Goal: Check status: Check status

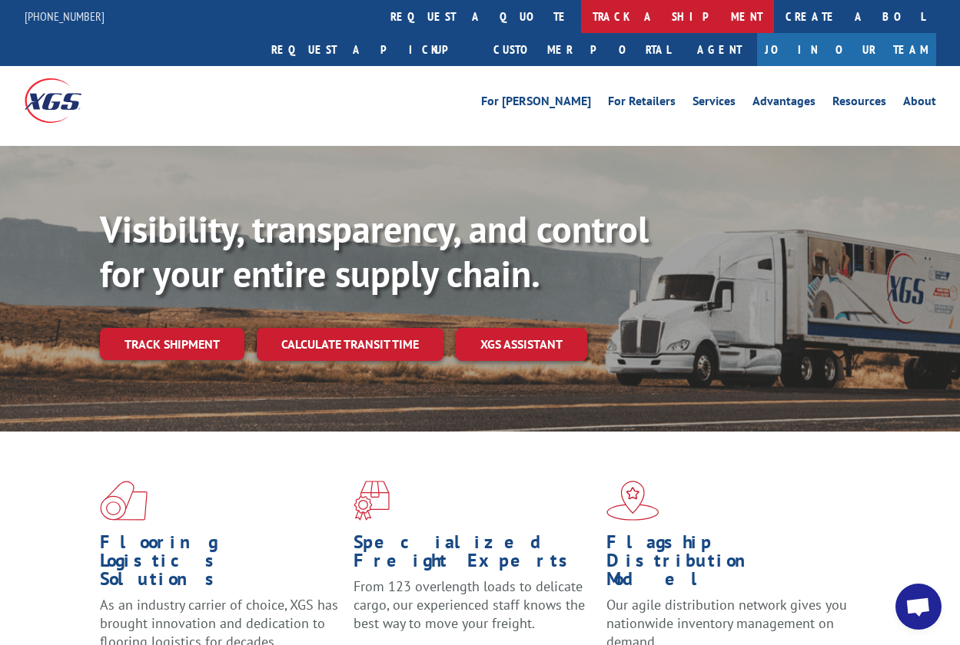
click at [581, 13] on link "track a shipment" at bounding box center [677, 16] width 193 height 33
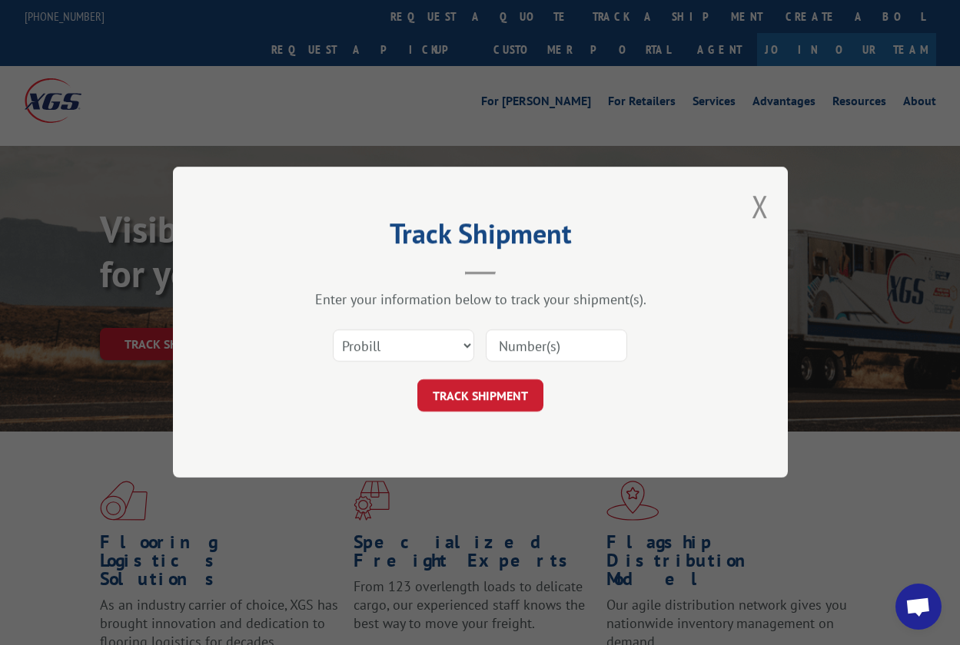
paste input "4705480"
type input "4705480"
click at [462, 393] on button "TRACK SHIPMENT" at bounding box center [480, 396] width 126 height 32
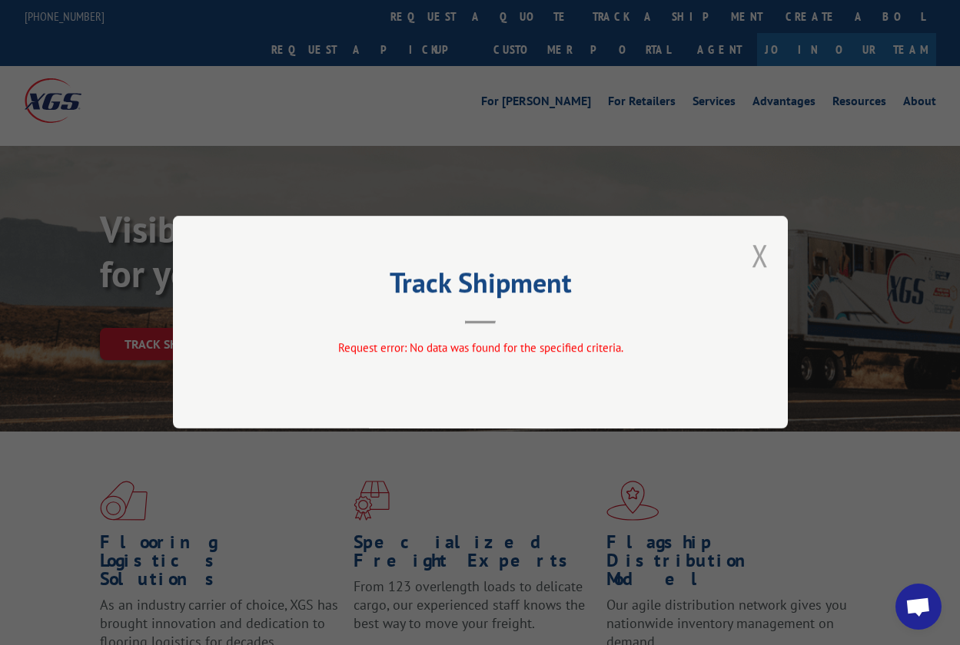
click at [755, 256] on button "Close modal" at bounding box center [759, 255] width 17 height 41
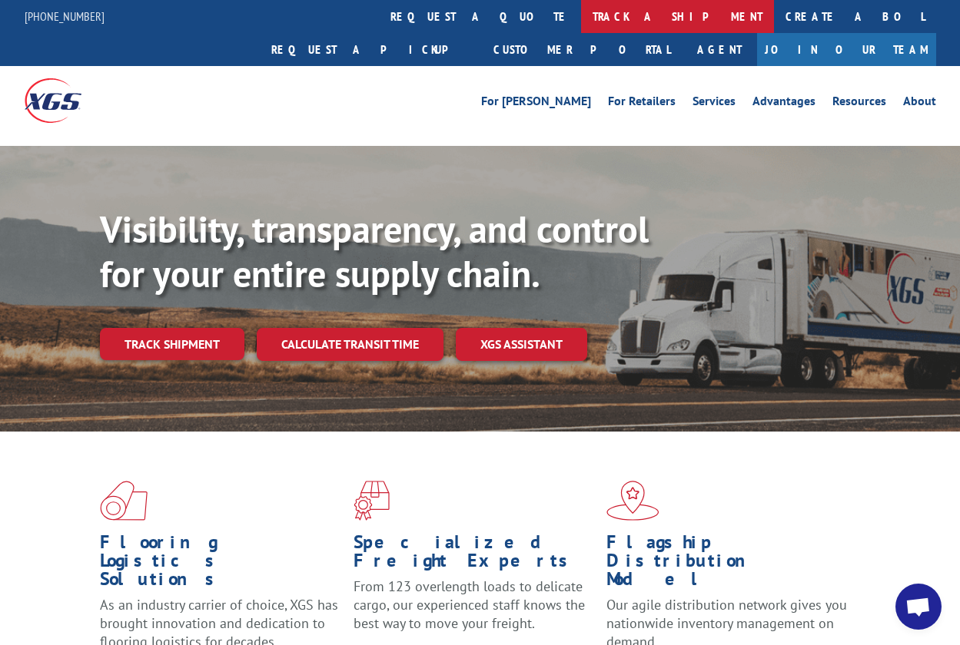
click at [581, 14] on link "track a shipment" at bounding box center [677, 16] width 193 height 33
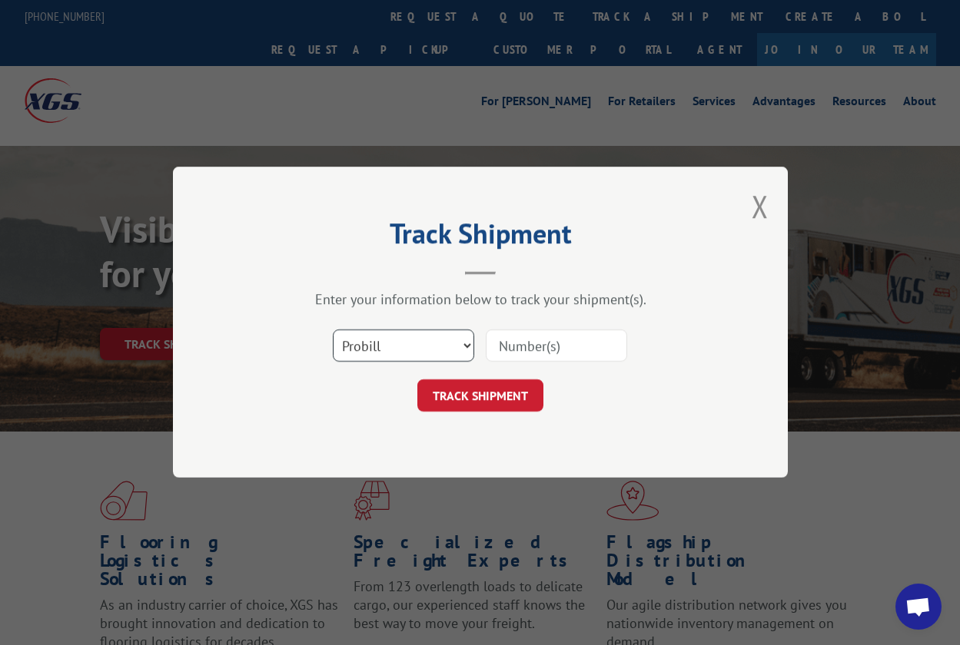
click at [467, 343] on select "Select category... Probill BOL PO" at bounding box center [403, 346] width 141 height 32
select select "bol"
click at [333, 330] on select "Select category... Probill BOL PO" at bounding box center [403, 346] width 141 height 32
paste input "4705480"
type input "4705480"
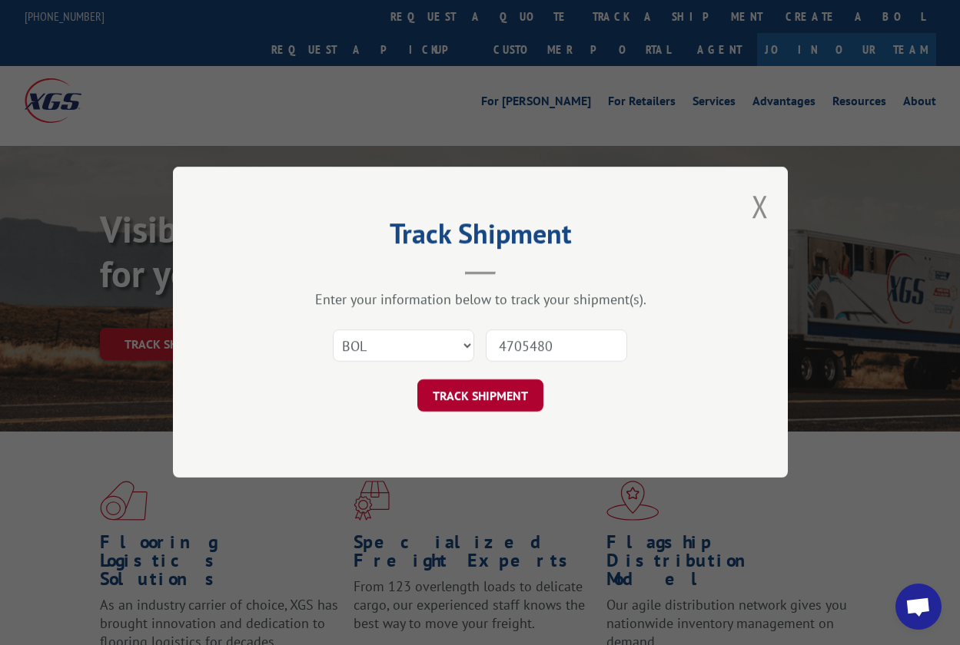
click at [497, 396] on button "TRACK SHIPMENT" at bounding box center [480, 396] width 126 height 32
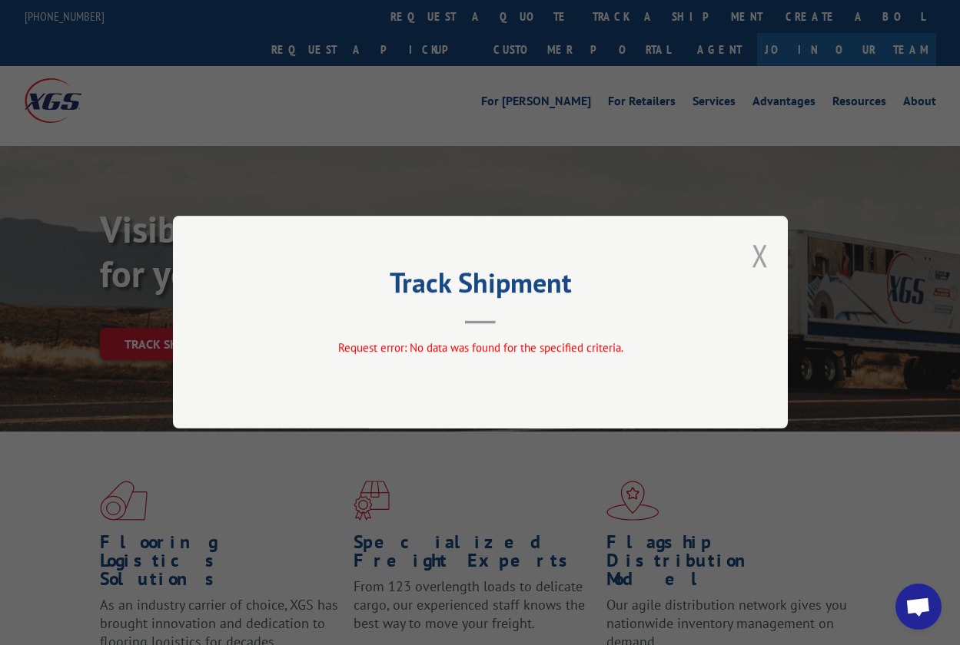
click at [761, 260] on button "Close modal" at bounding box center [759, 255] width 17 height 41
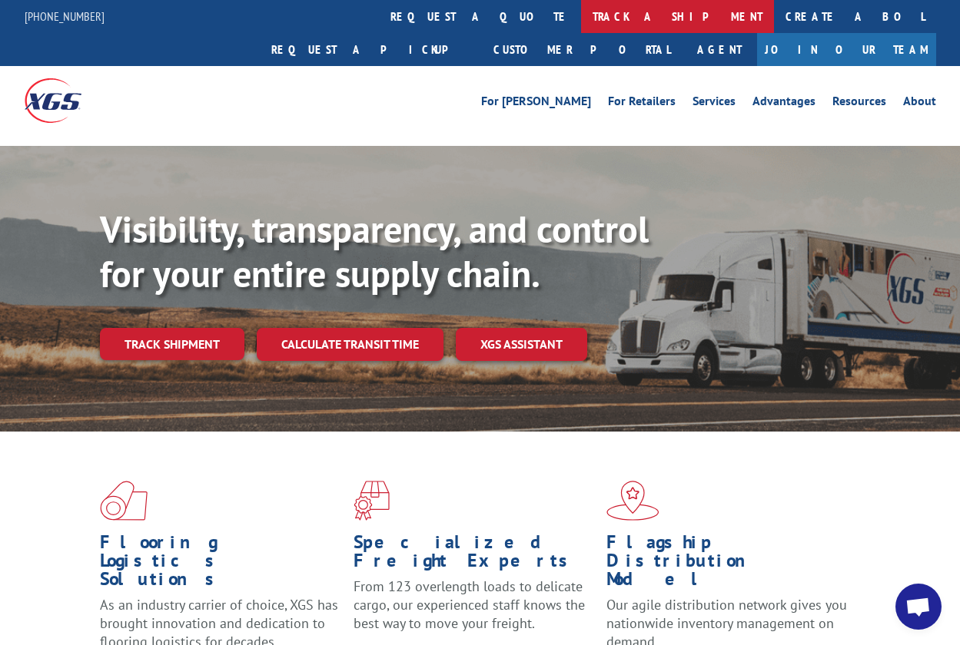
click at [581, 18] on link "track a shipment" at bounding box center [677, 16] width 193 height 33
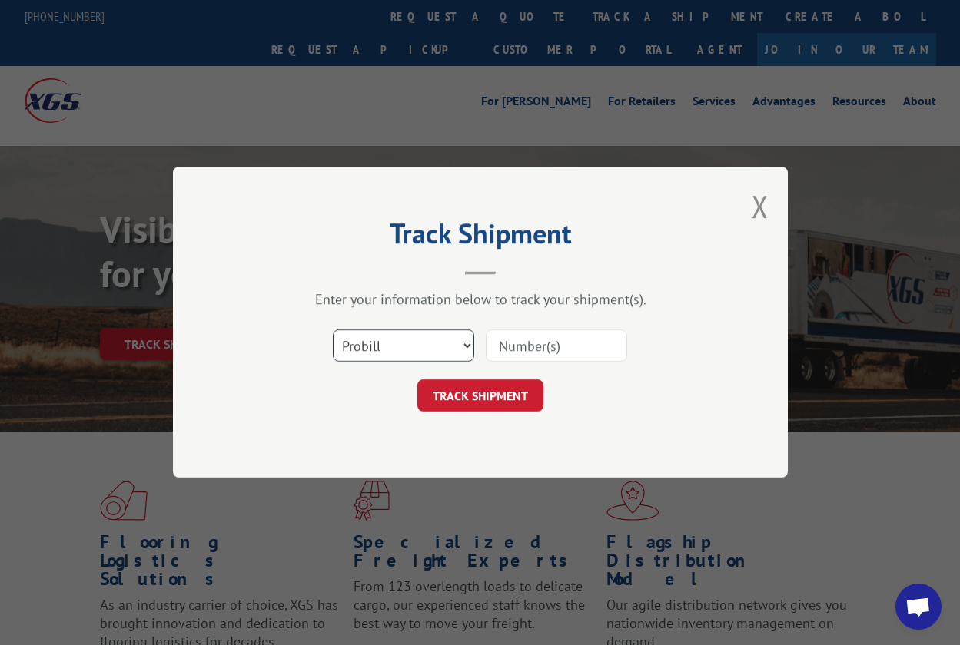
click at [464, 345] on select "Select category... Probill BOL PO" at bounding box center [403, 346] width 141 height 32
select select "po"
click at [333, 330] on select "Select category... Probill BOL PO" at bounding box center [403, 346] width 141 height 32
click at [523, 349] on input at bounding box center [556, 346] width 141 height 32
type input "hv014067"
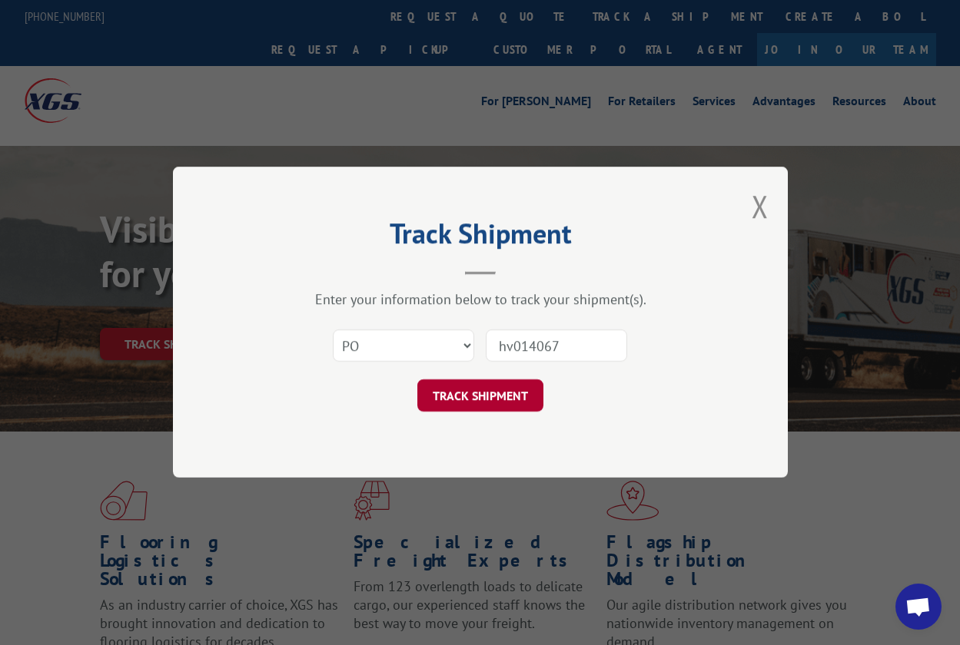
click at [509, 402] on button "TRACK SHIPMENT" at bounding box center [480, 396] width 126 height 32
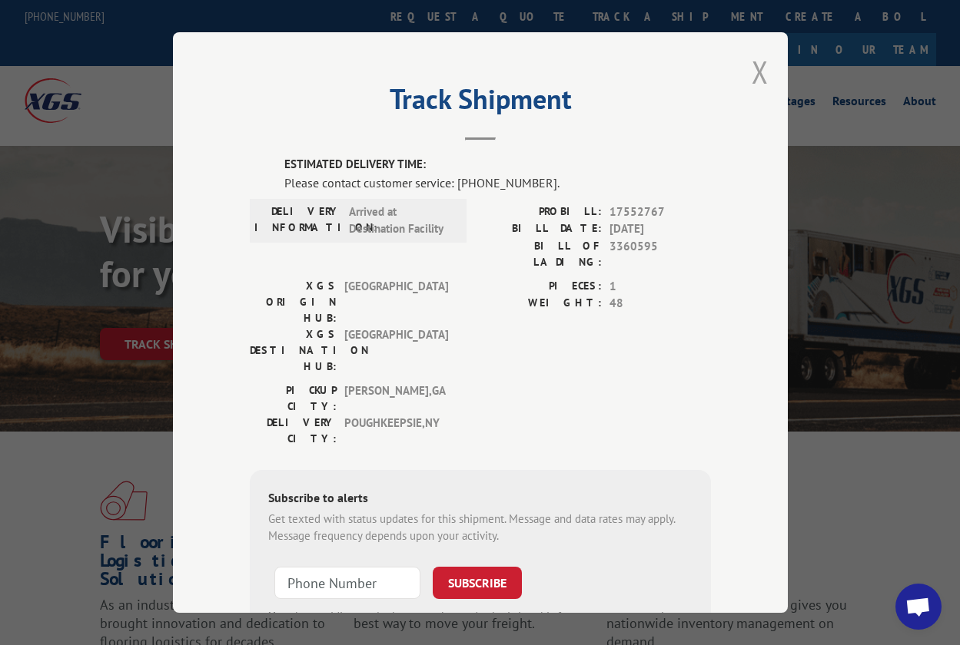
click at [754, 61] on button "Close modal" at bounding box center [759, 71] width 17 height 41
